Goal: Navigation & Orientation: Find specific page/section

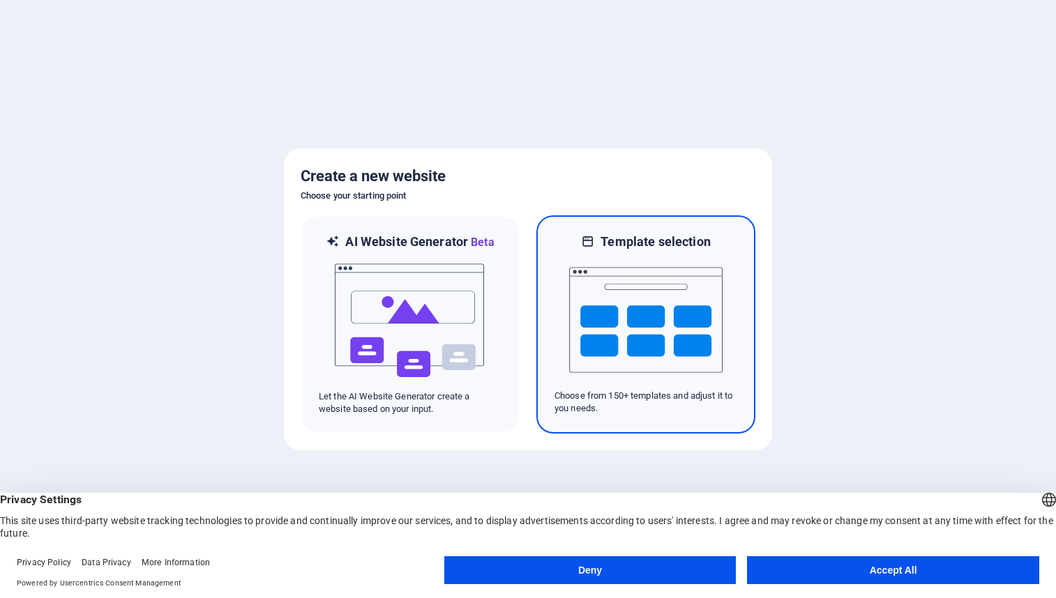
click at [648, 281] on img at bounding box center [645, 320] width 153 height 140
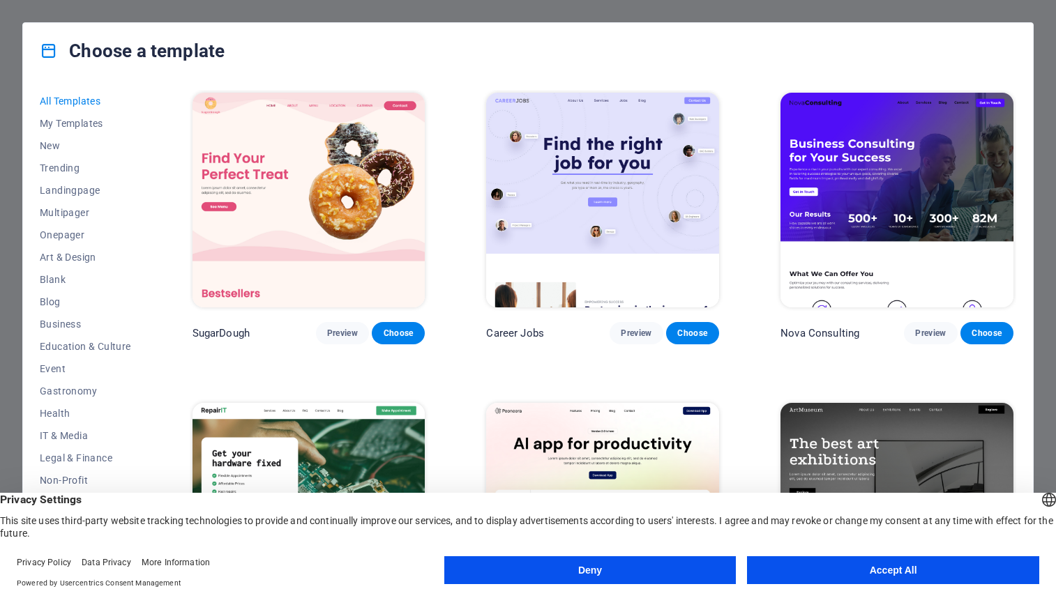
click at [838, 571] on button "Accept All" at bounding box center [893, 571] width 292 height 28
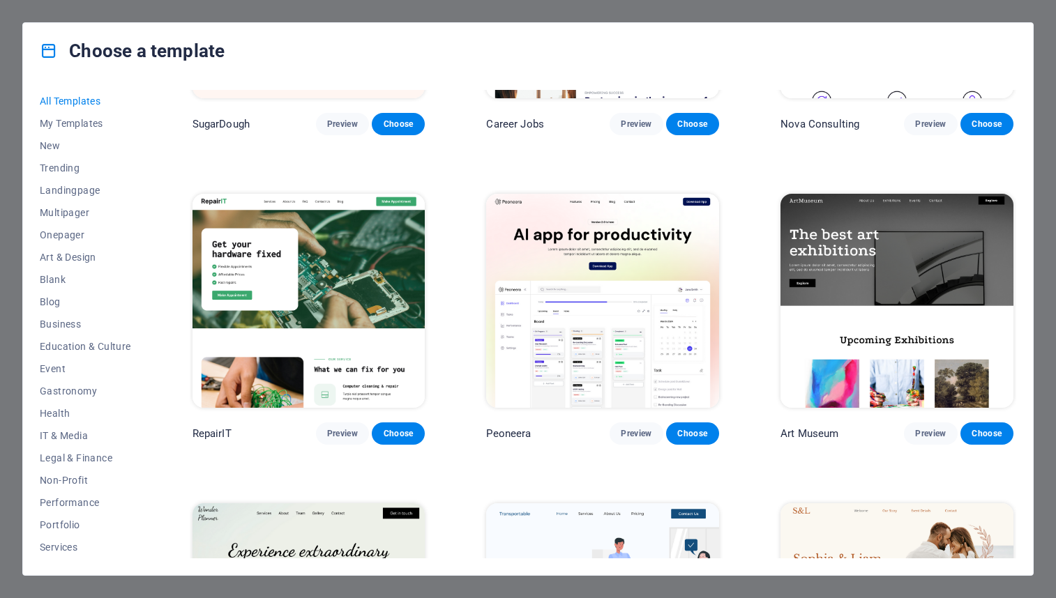
scroll to position [279, 0]
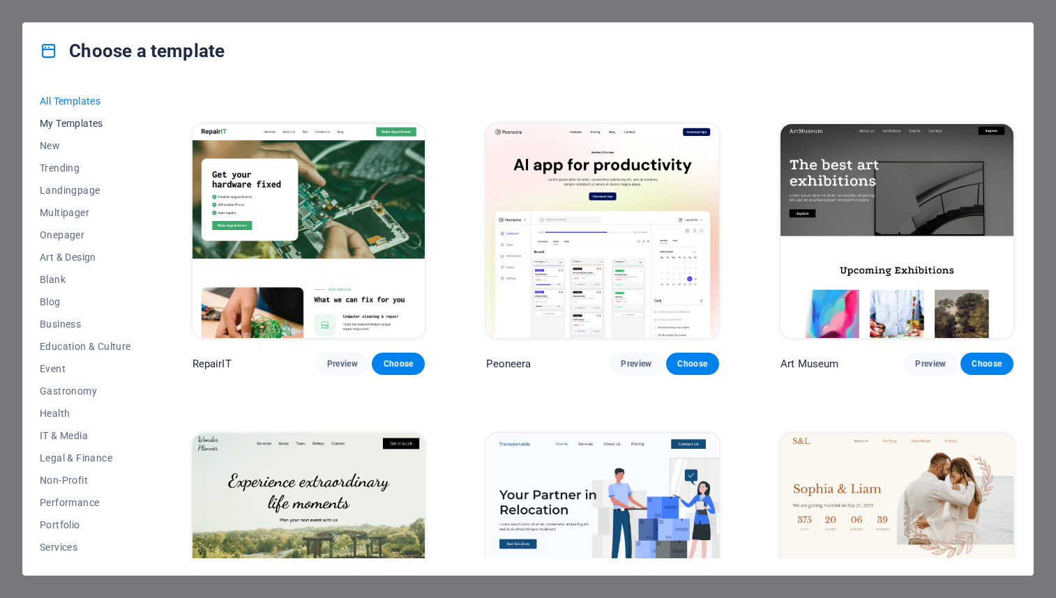
click at [71, 121] on span "My Templates" at bounding box center [85, 123] width 91 height 11
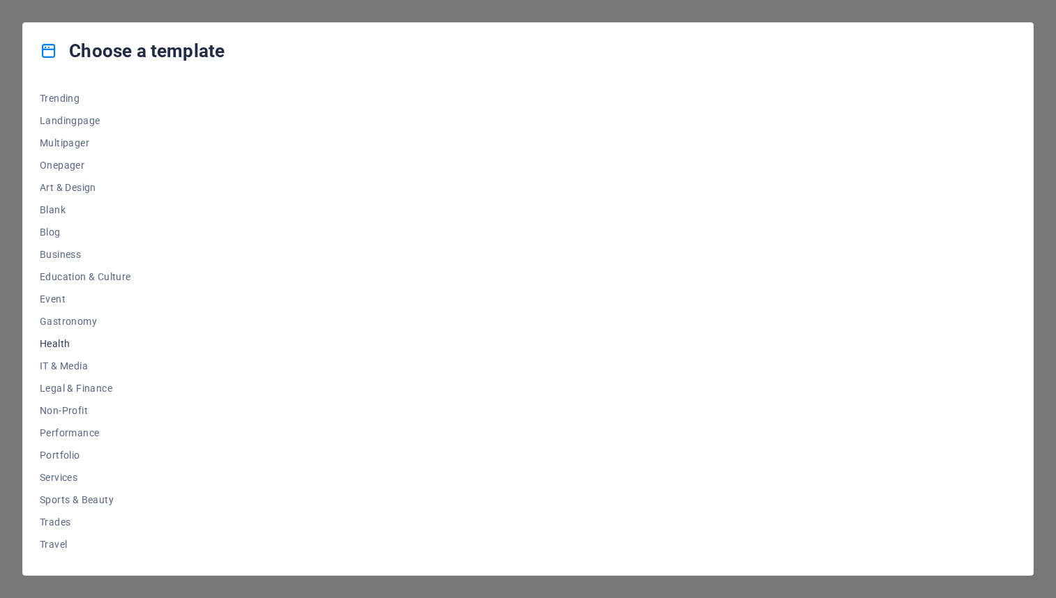
scroll to position [89, 0]
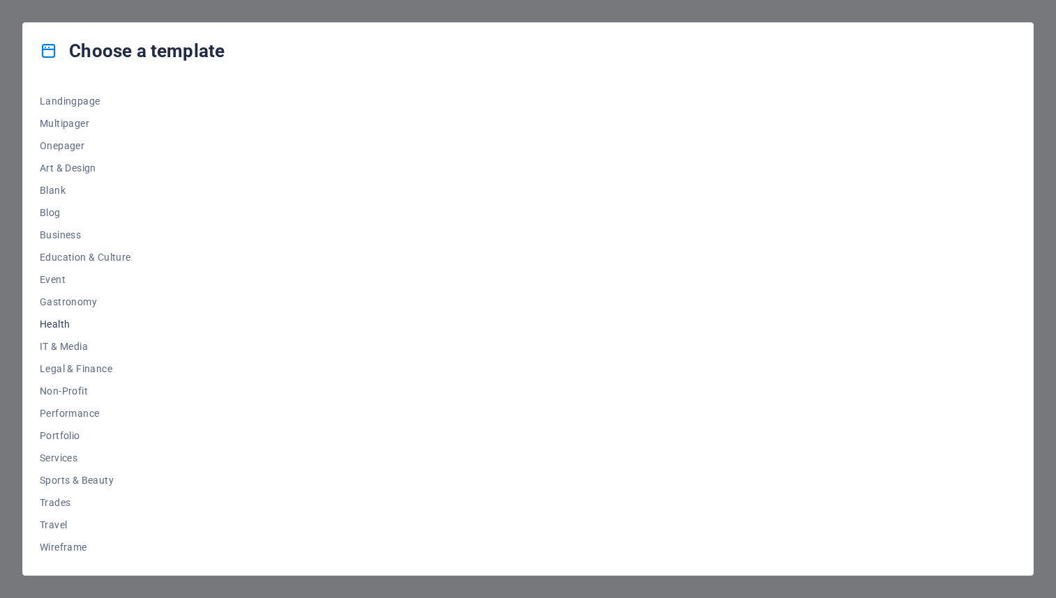
click at [66, 323] on span "Health" at bounding box center [85, 324] width 91 height 11
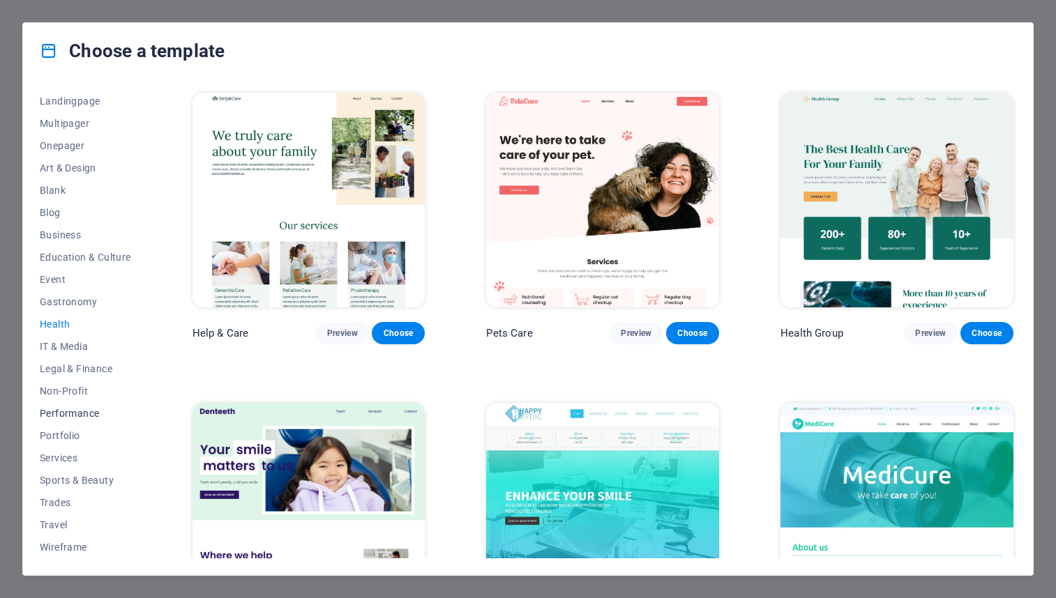
click at [89, 412] on span "Performance" at bounding box center [85, 413] width 91 height 11
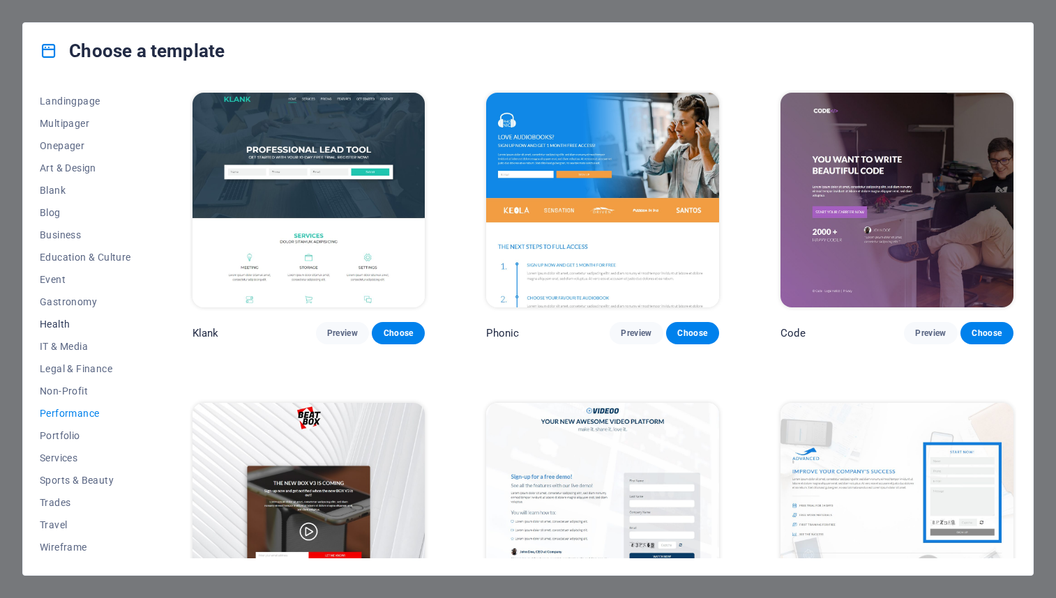
scroll to position [0, 0]
click at [60, 387] on span "Gastronomy" at bounding box center [85, 391] width 91 height 11
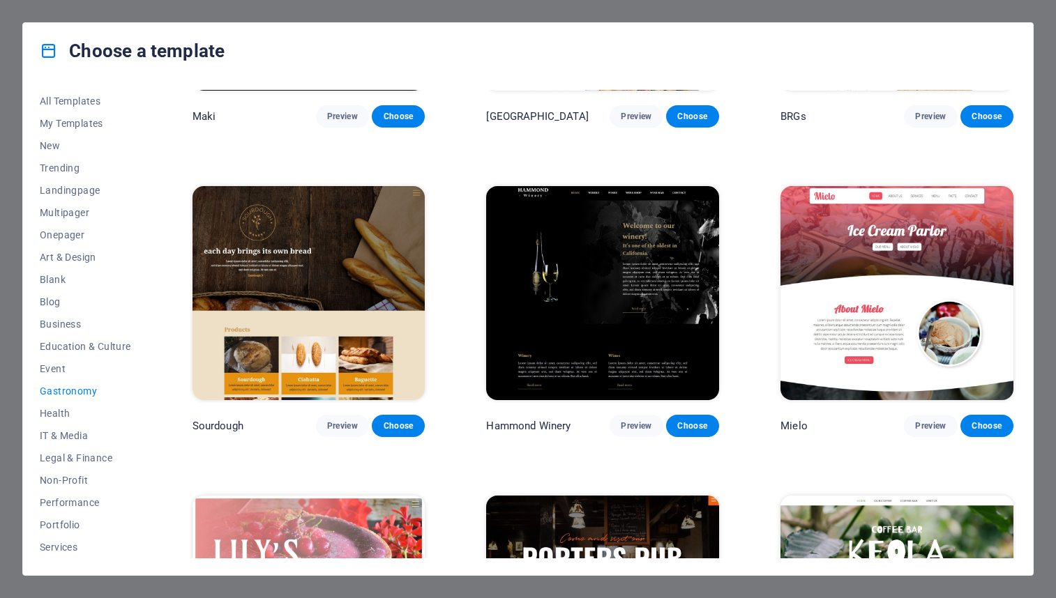
scroll to position [1046, 0]
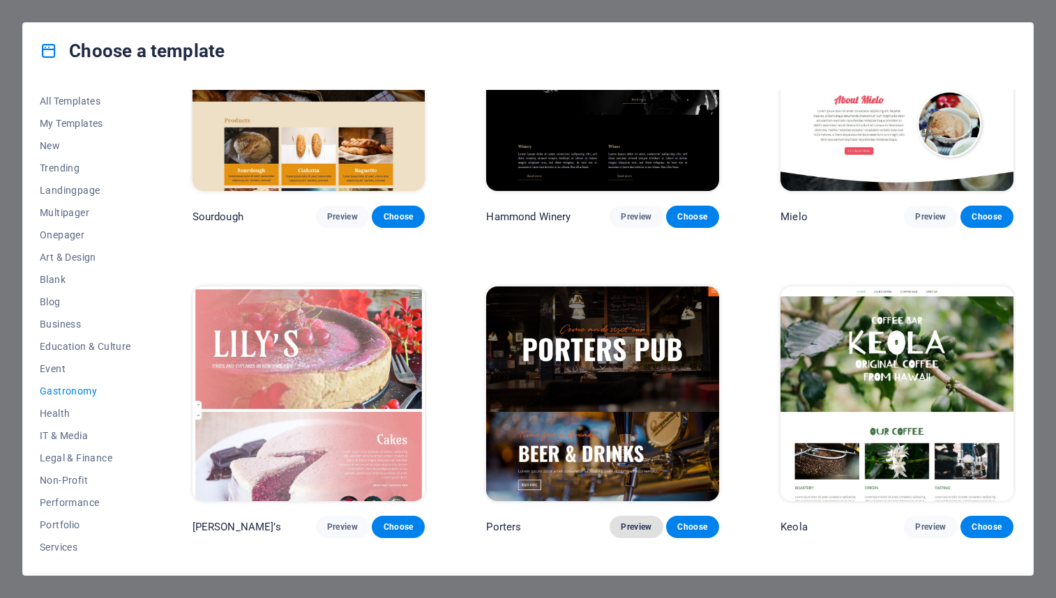
click at [641, 522] on span "Preview" at bounding box center [636, 527] width 31 height 11
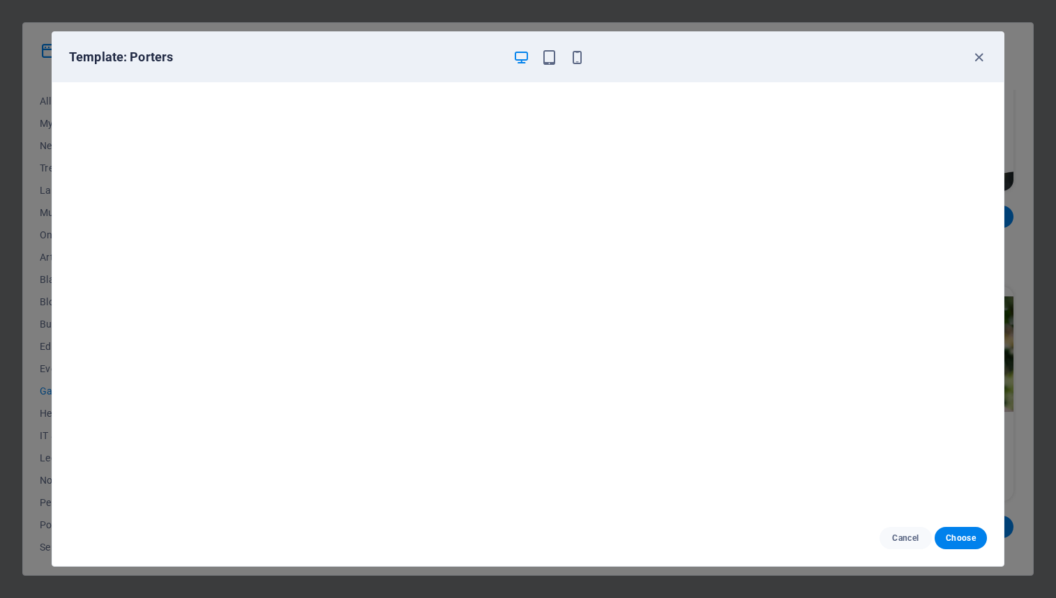
scroll to position [3, 0]
click at [986, 54] on icon "button" at bounding box center [979, 58] width 16 height 16
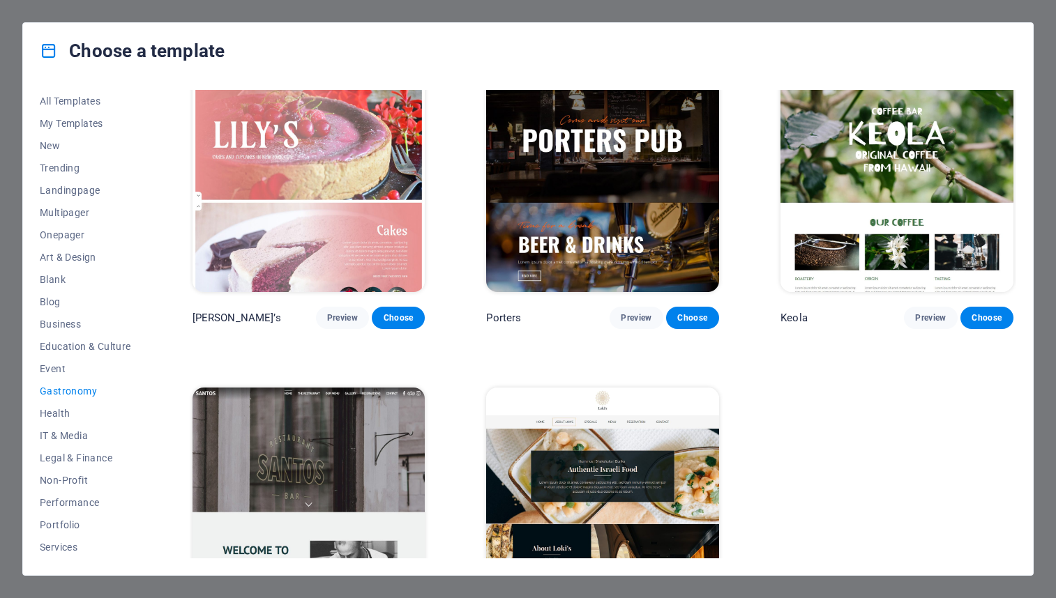
scroll to position [1325, 0]
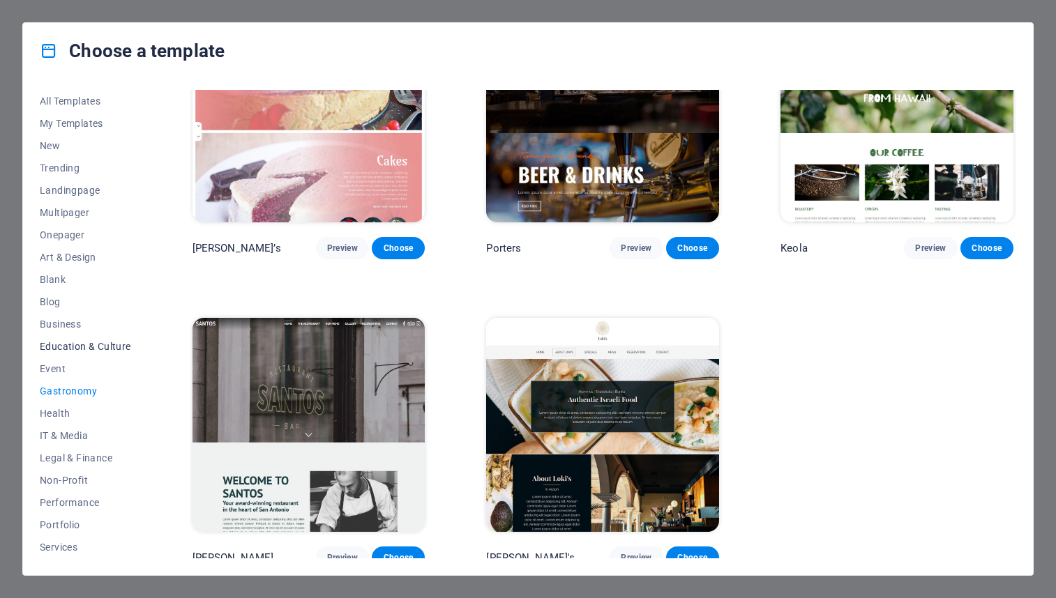
click at [79, 349] on span "Education & Culture" at bounding box center [85, 346] width 91 height 11
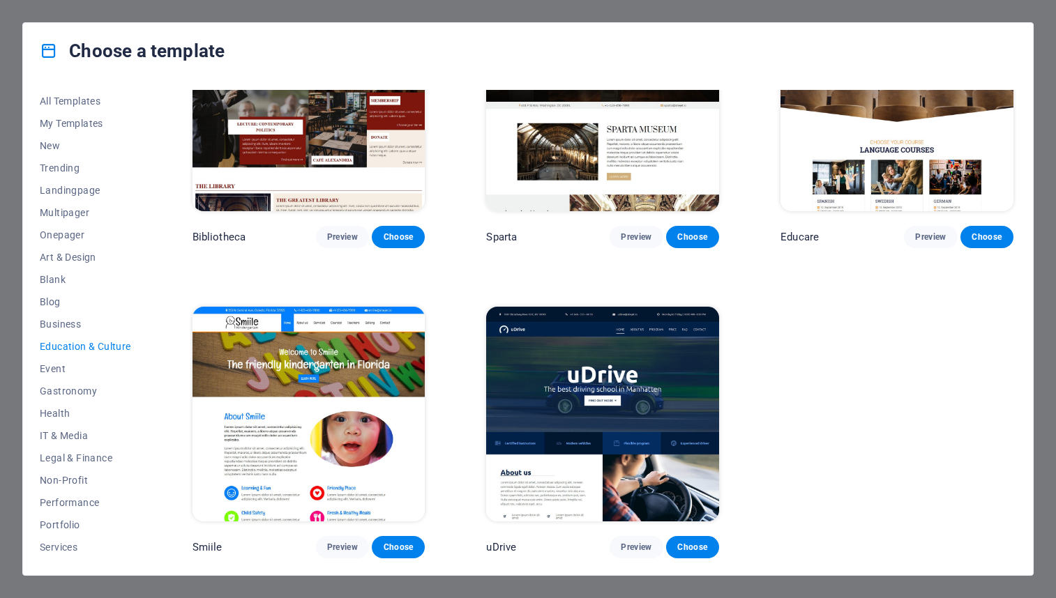
scroll to position [0, 0]
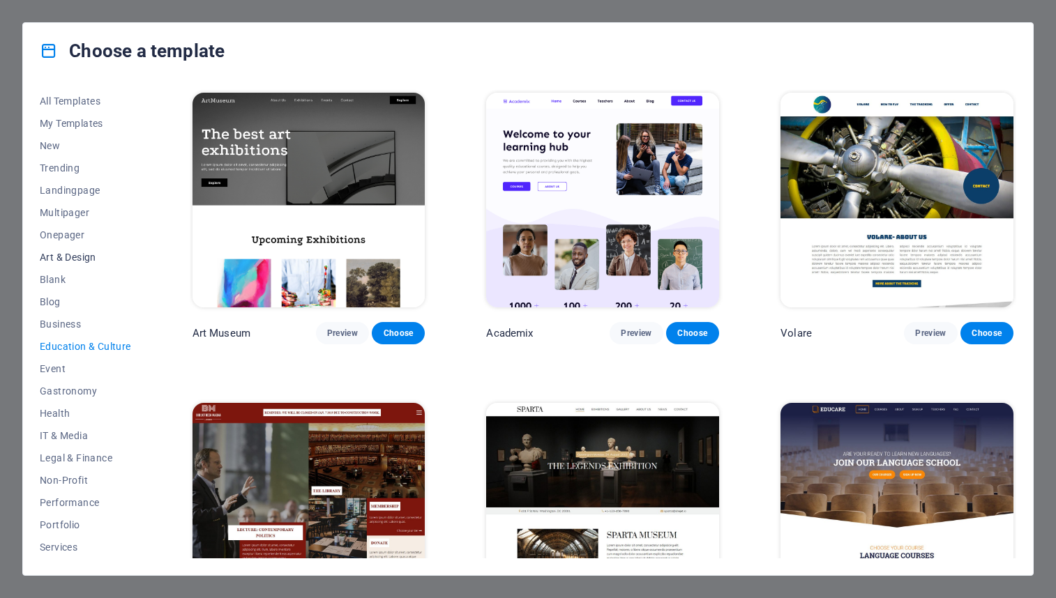
click at [76, 257] on span "Art & Design" at bounding box center [85, 257] width 91 height 11
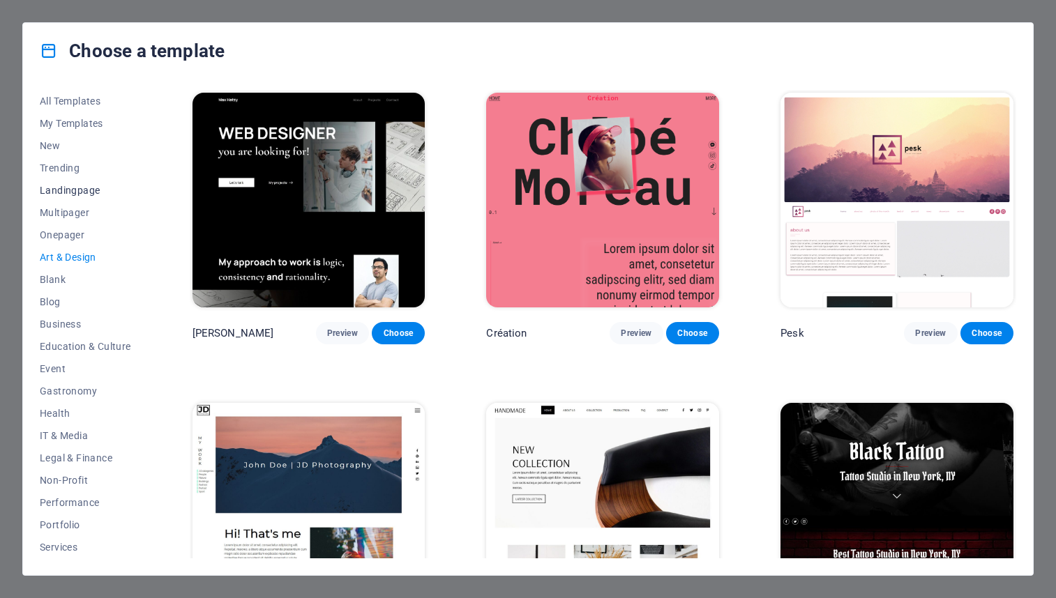
click at [75, 192] on span "Landingpage" at bounding box center [85, 190] width 91 height 11
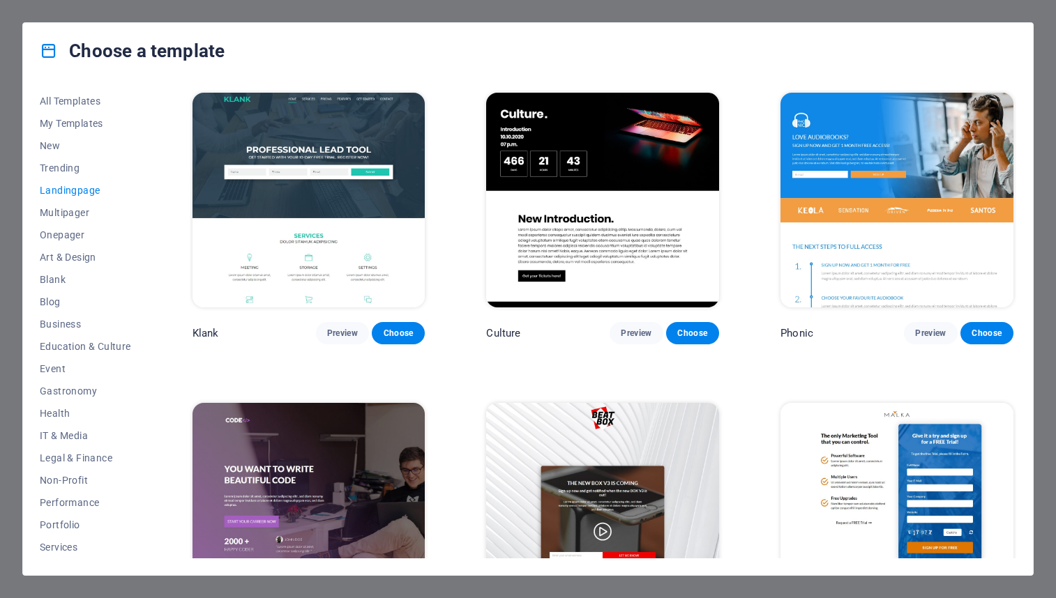
scroll to position [140, 0]
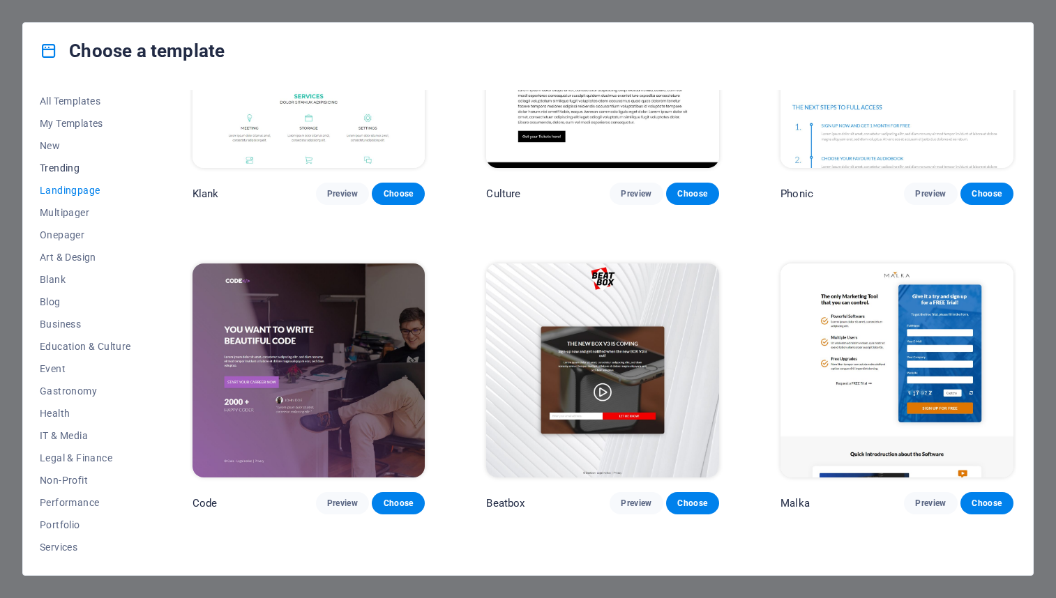
click at [55, 166] on span "Trending" at bounding box center [85, 168] width 91 height 11
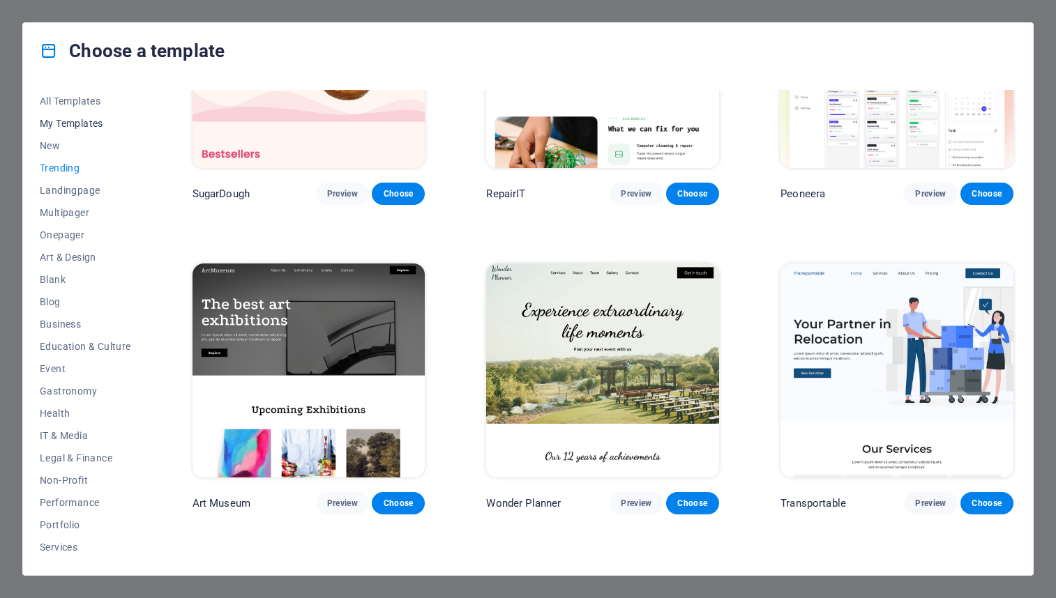
click at [66, 119] on span "My Templates" at bounding box center [85, 123] width 91 height 11
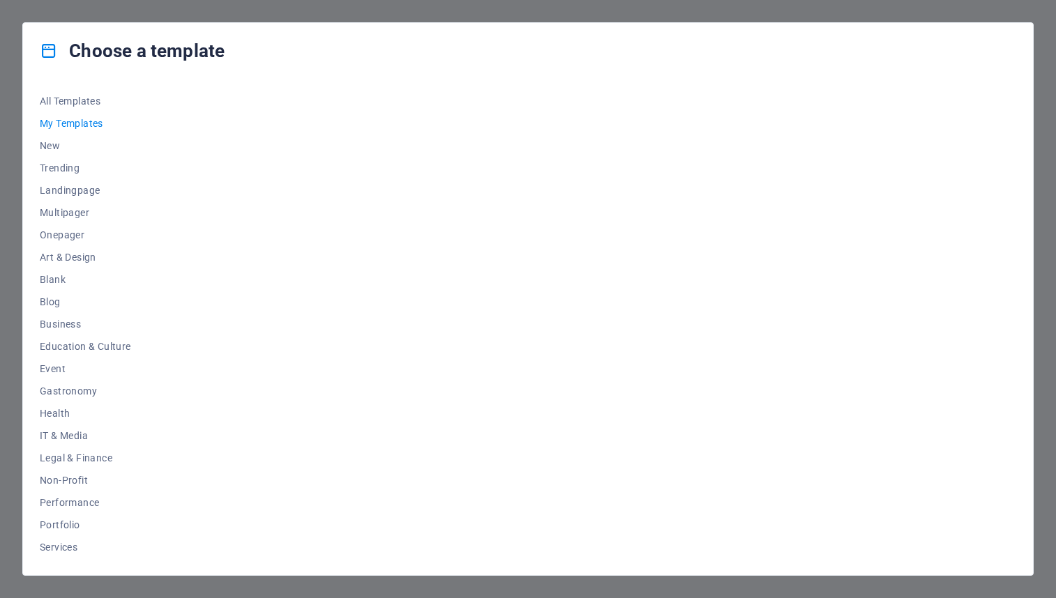
scroll to position [0, 0]
click at [70, 99] on span "All Templates" at bounding box center [85, 101] width 91 height 11
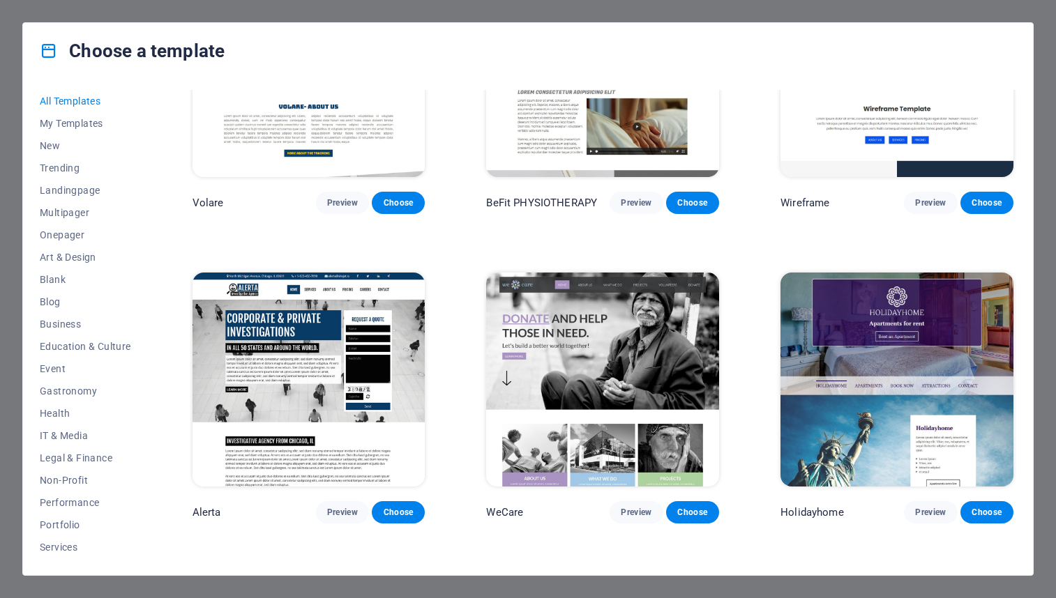
scroll to position [7812, 0]
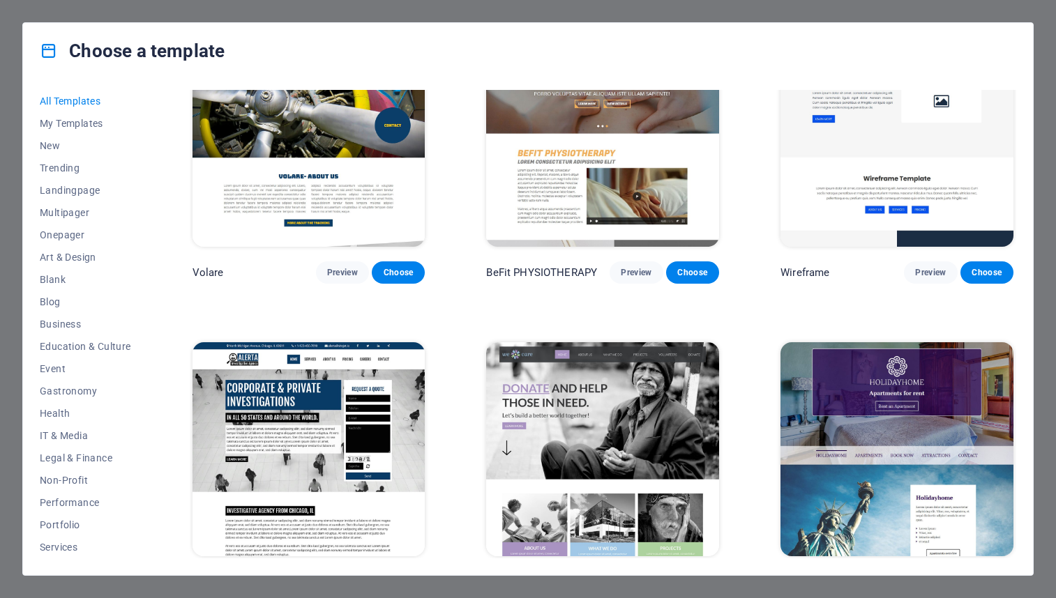
click at [27, 13] on div "Choose a template All Templates My Templates New Trending Landingpage Multipage…" at bounding box center [528, 299] width 1056 height 598
